Goal: Task Accomplishment & Management: Manage account settings

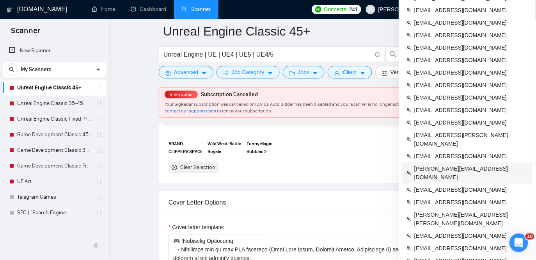
scroll to position [817, 0]
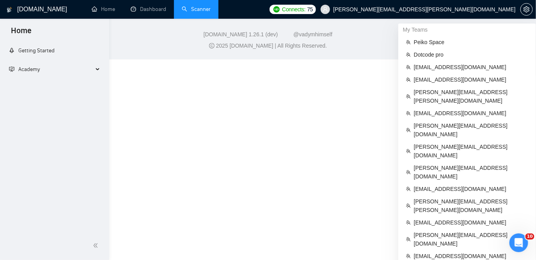
click at [194, 9] on link "Scanner" at bounding box center [196, 9] width 29 height 7
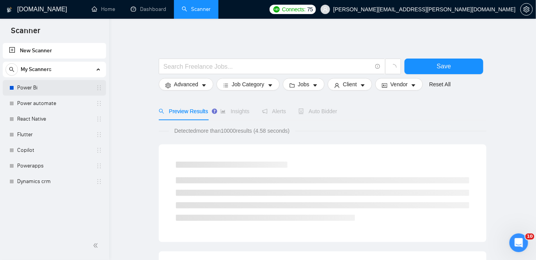
click at [52, 85] on link "Power Bi" at bounding box center [54, 88] width 74 height 16
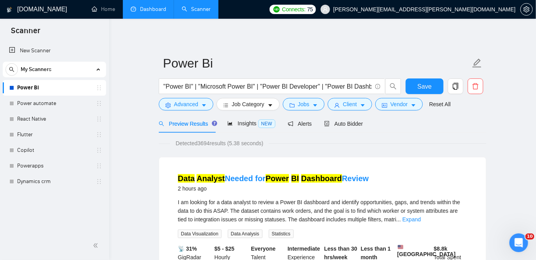
click at [151, 6] on link "Dashboard" at bounding box center [149, 9] width 36 height 7
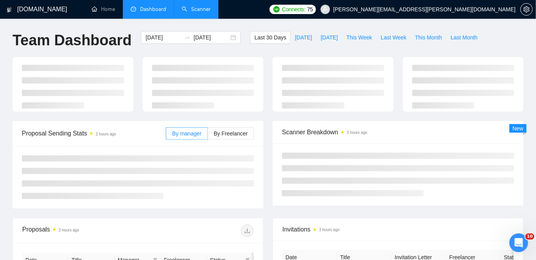
type input "[DATE]"
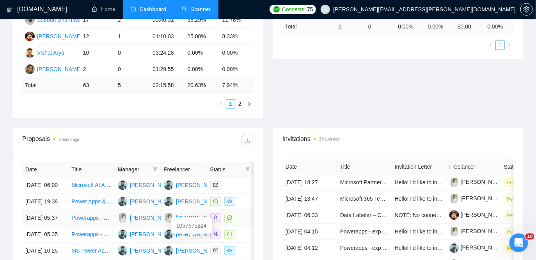
scroll to position [100, 0]
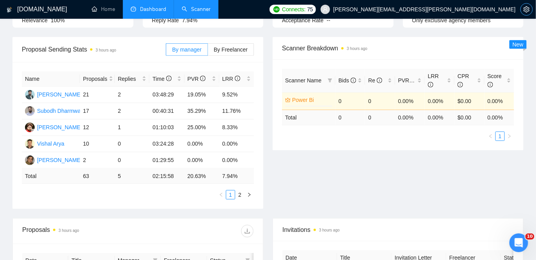
click at [529, 5] on button "button" at bounding box center [526, 9] width 12 height 12
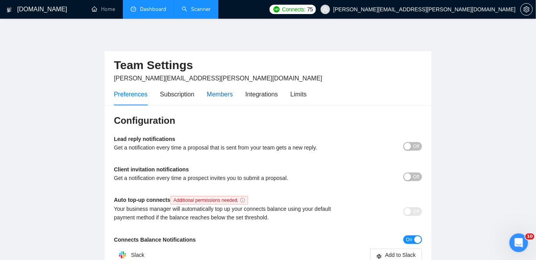
click at [227, 93] on div "Members" at bounding box center [220, 94] width 26 height 10
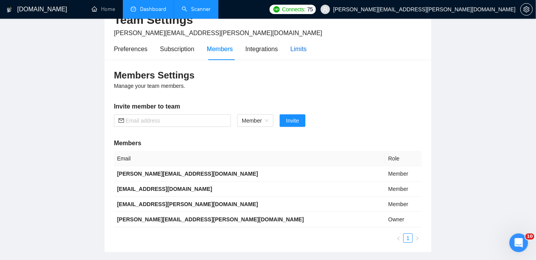
click at [304, 44] on div "Limits" at bounding box center [299, 49] width 16 height 10
